Goal: Task Accomplishment & Management: Manage account settings

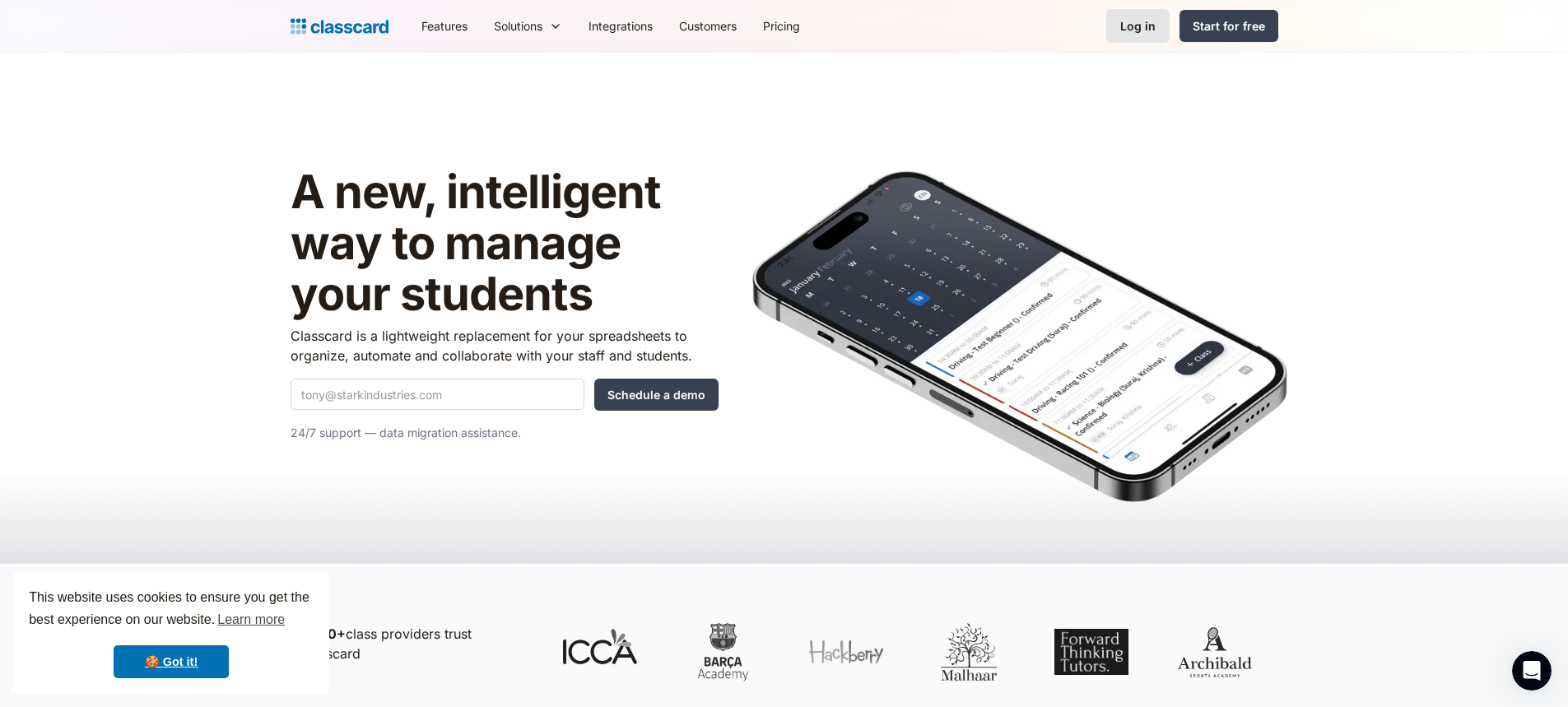
click at [1134, 25] on div "Log in" at bounding box center [1138, 26] width 35 height 18
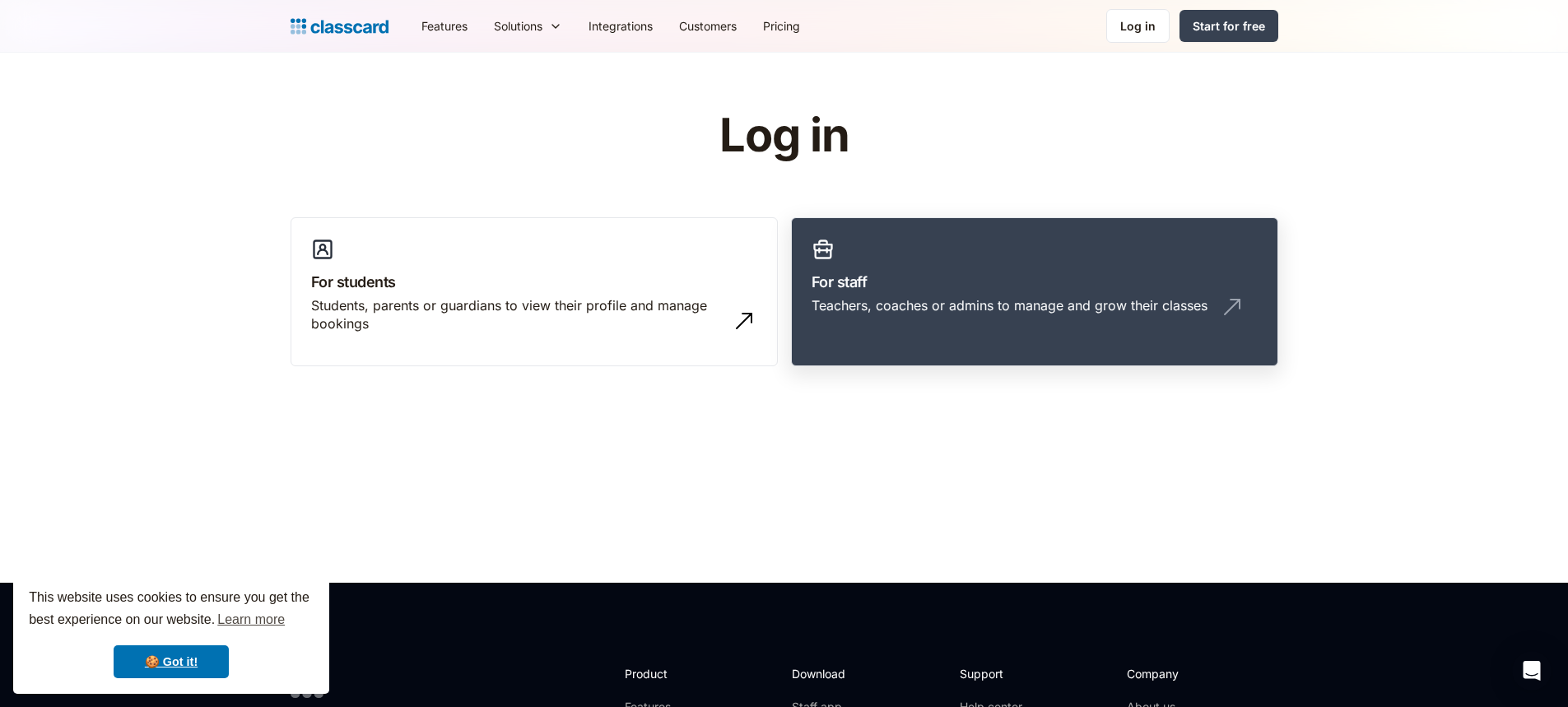
click at [1099, 297] on div "Teachers, coaches or admins to manage and grow their classes" at bounding box center [1010, 305] width 396 height 18
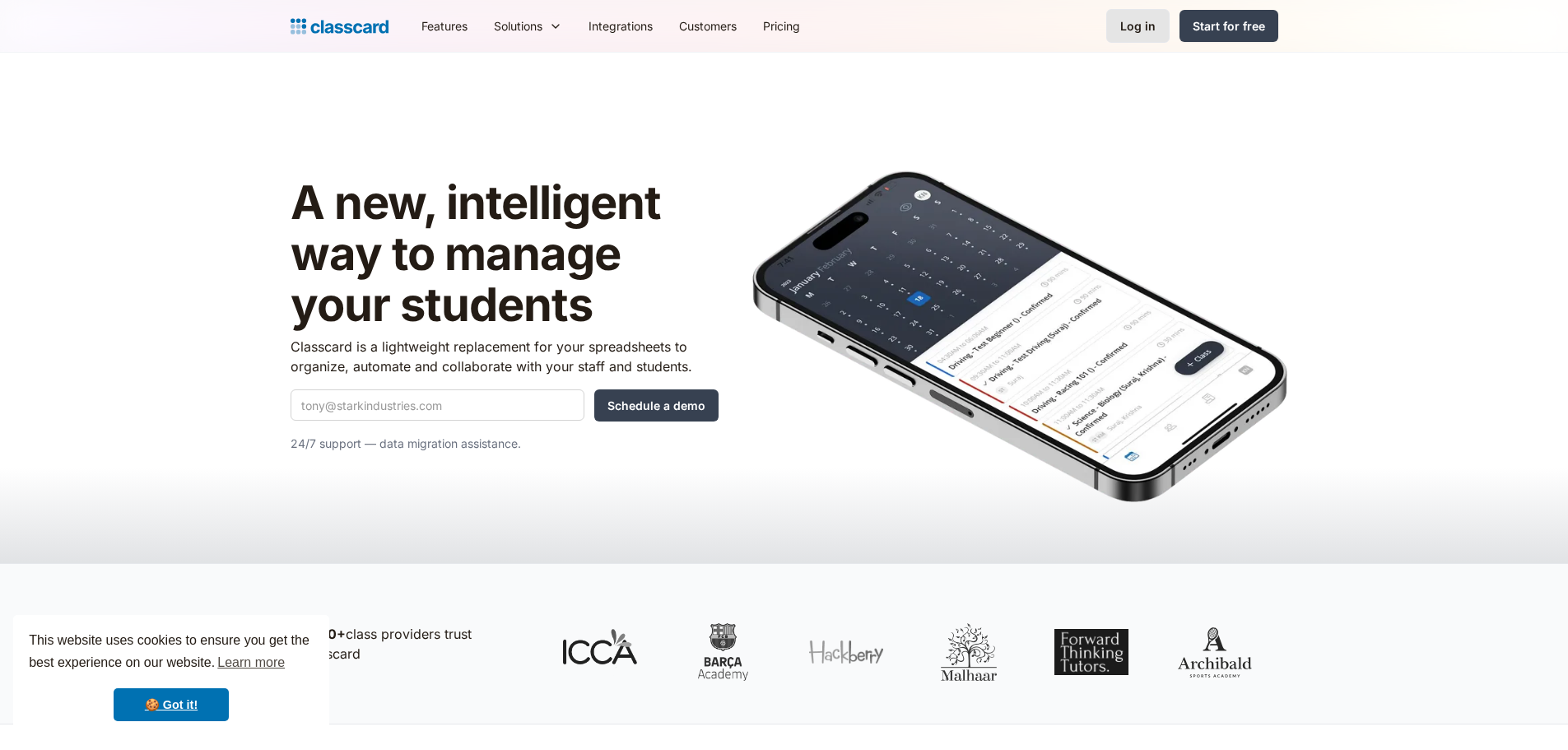
click at [1152, 24] on div "Log in" at bounding box center [1138, 26] width 35 height 18
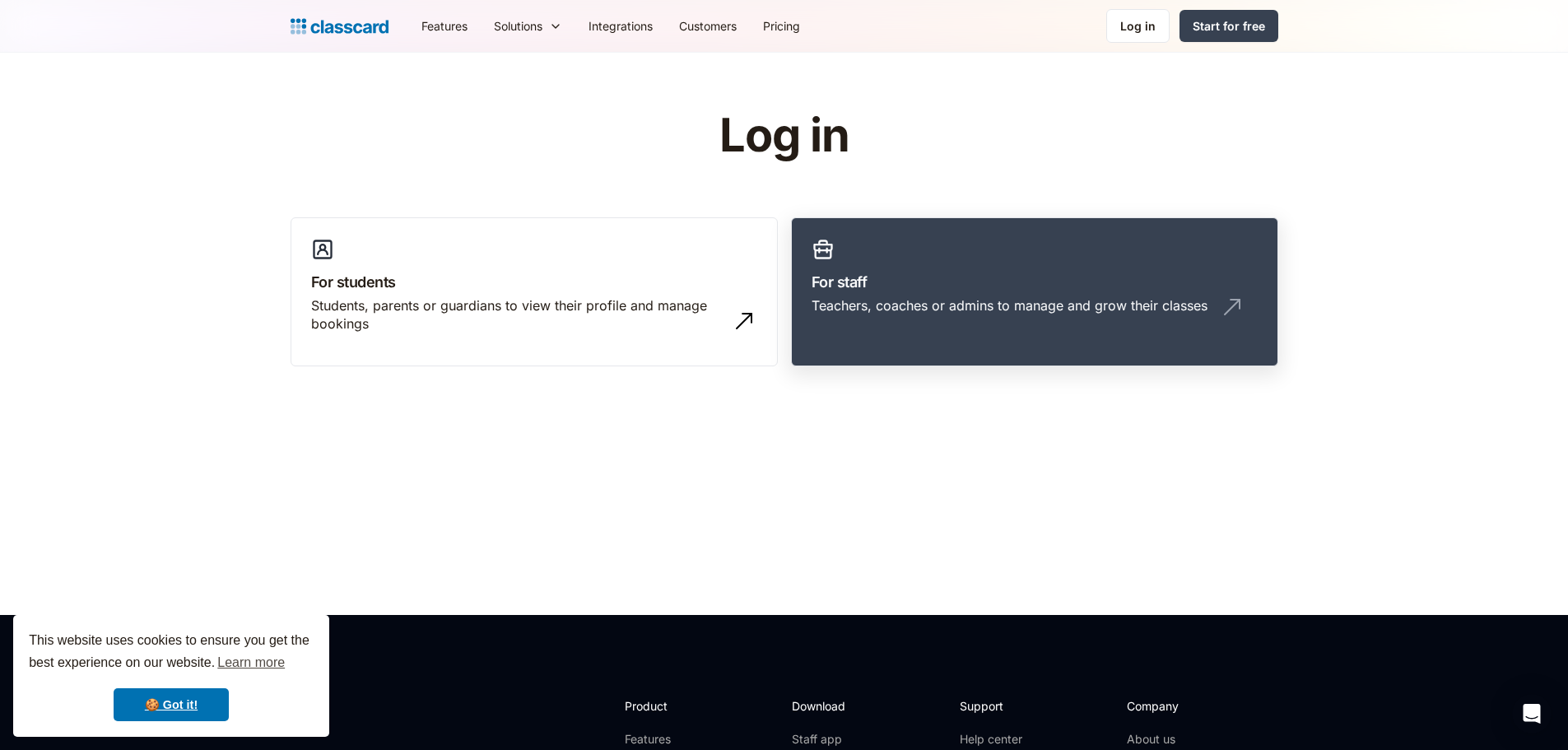
click at [961, 289] on h3 "For staff" at bounding box center [1035, 282] width 446 height 22
